Goal: Transaction & Acquisition: Purchase product/service

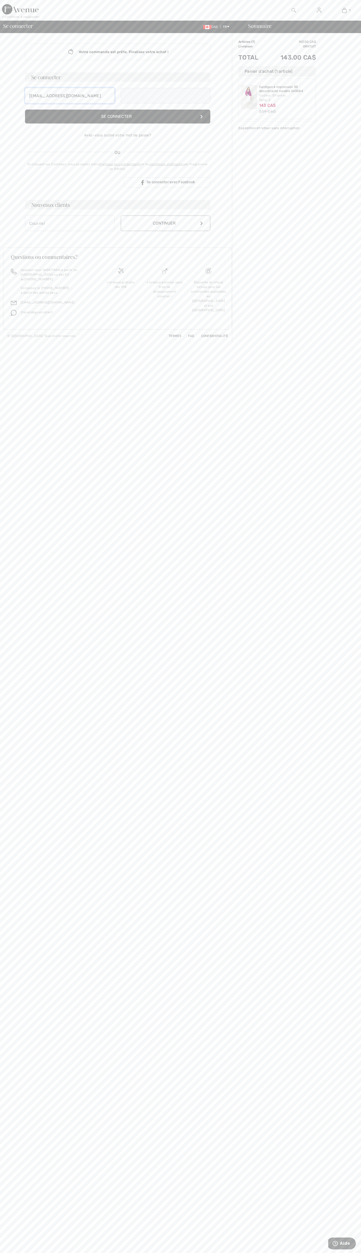
type input "[EMAIL_ADDRESS][DOMAIN_NAME]"
click at [121, 298] on div "Livraison gratuite dès 99$" at bounding box center [121, 300] width 44 height 55
click at [165, 229] on button "Continuer" at bounding box center [165, 228] width 89 height 15
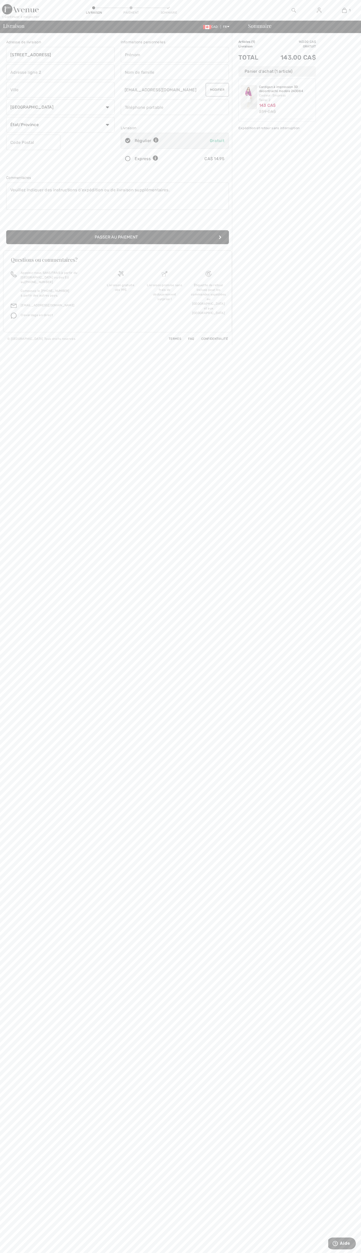
type input "[STREET_ADDRESS]"
type input "First floor"
type input "[GEOGRAPHIC_DATA]"
type input "M5H2G4"
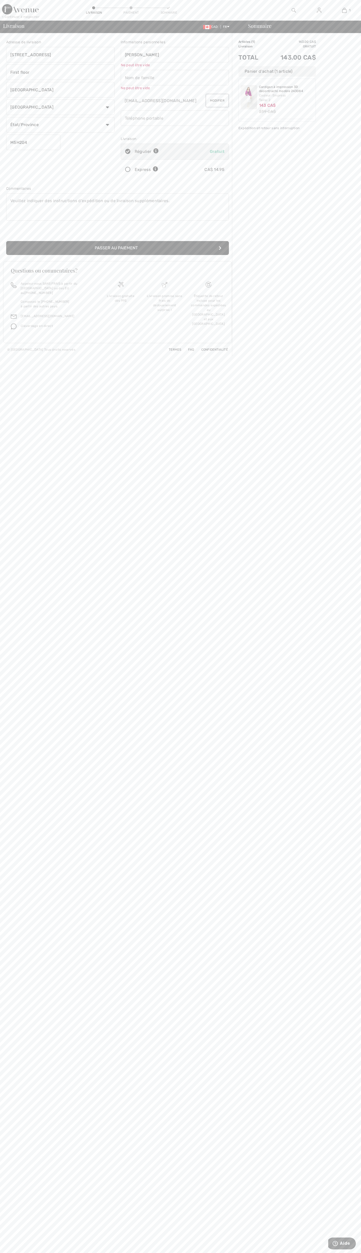
type input "[PERSON_NAME]"
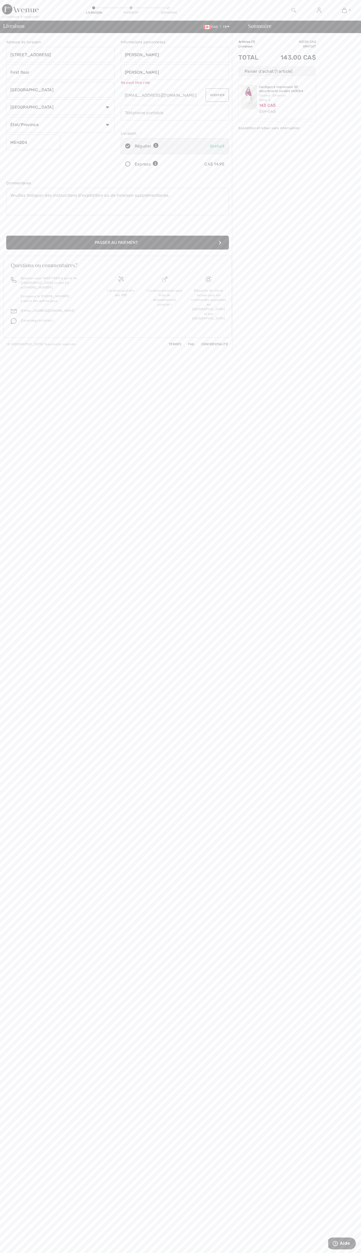
type input "[PERSON_NAME]"
type input "5198802300"
radio input "true"
click at [121, 296] on div "Livraison gratuite dès 99$" at bounding box center [121, 297] width 44 height 55
click at [21, 17] on div "< Continuer à magasiner" at bounding box center [20, 16] width 37 height 5
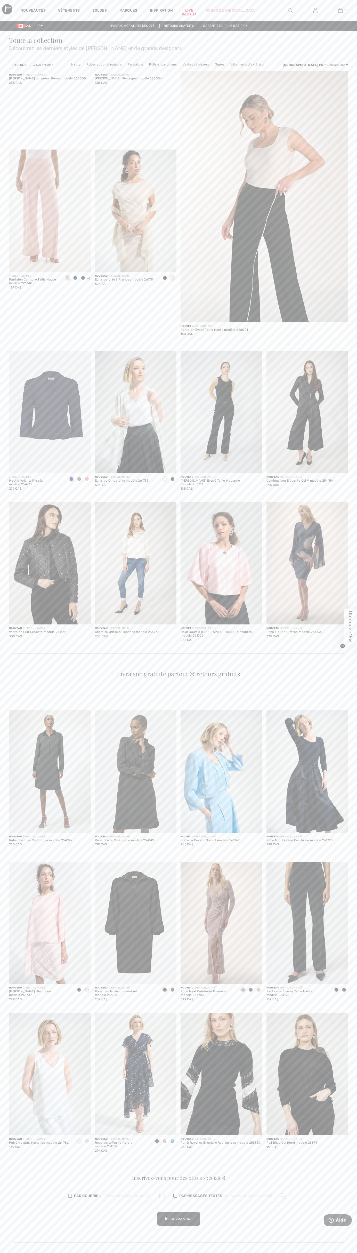
click at [223, 23] on div "CAD FR English Français Expédition et retour sans interruption Livraison gratui…" at bounding box center [178, 26] width 357 height 10
click at [343, 51] on span "Découvrez les derniers styles de Joseph Ribkoff et de grands designers" at bounding box center [178, 47] width 339 height 7
click at [21, 1253] on html "Nouveautés Vêtements Soldes Marques Inspiration Live 06:09:27 Robes de bal 1 Aj…" at bounding box center [178, 626] width 357 height 1253
click at [9, 80] on div "Robe Ajustée Longueur Genou modèle 268008" at bounding box center [47, 79] width 77 height 4
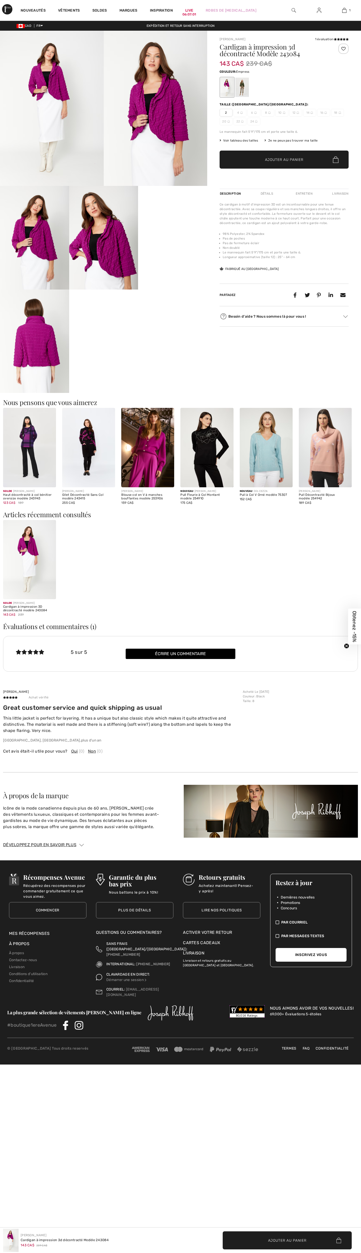
checkbox input "true"
